Goal: Information Seeking & Learning: Learn about a topic

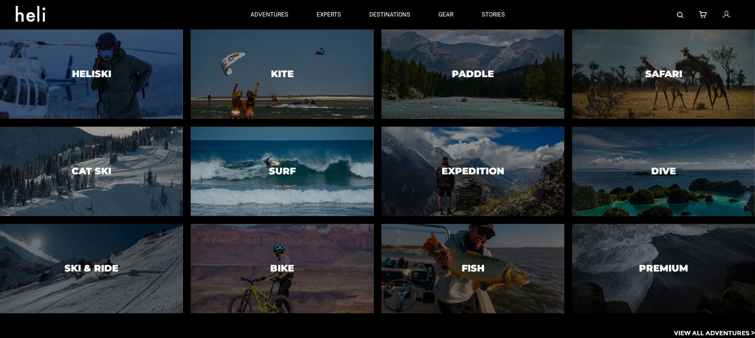
click at [249, 187] on div at bounding box center [282, 171] width 186 height 91
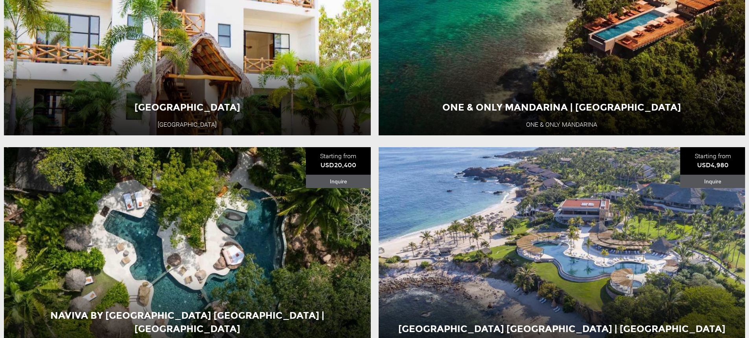
scroll to position [1574, 0]
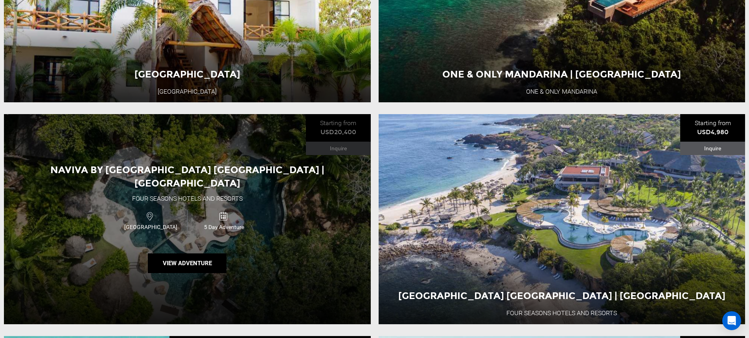
click at [239, 207] on div "Naviva by [GEOGRAPHIC_DATA] [GEOGRAPHIC_DATA] | [GEOGRAPHIC_DATA] [GEOGRAPHIC_D…" at bounding box center [187, 219] width 367 height 210
